Goal: Find specific page/section: Find specific page/section

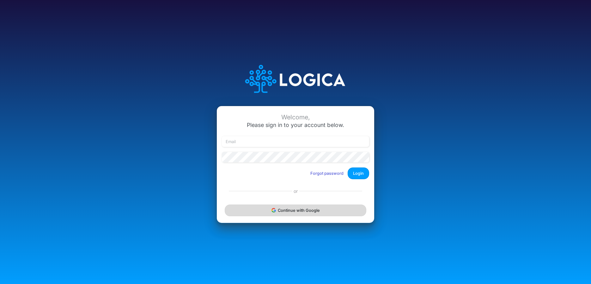
click at [335, 211] on button "Continue with Google" at bounding box center [296, 210] width 142 height 12
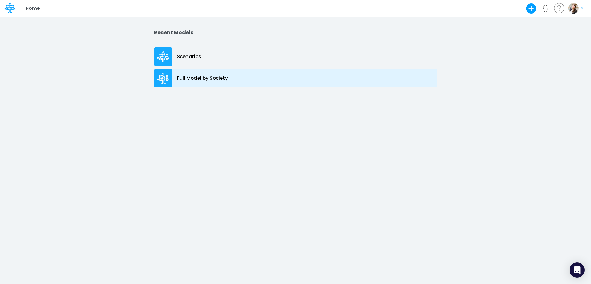
click at [200, 82] on div "Full Model by Society" at bounding box center [296, 78] width 284 height 18
